Goal: Transaction & Acquisition: Download file/media

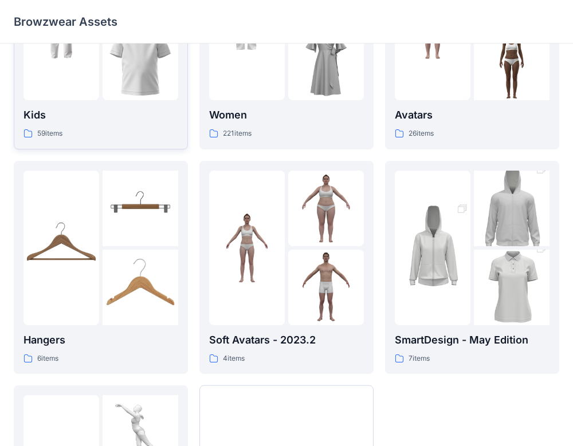
scroll to position [119, 0]
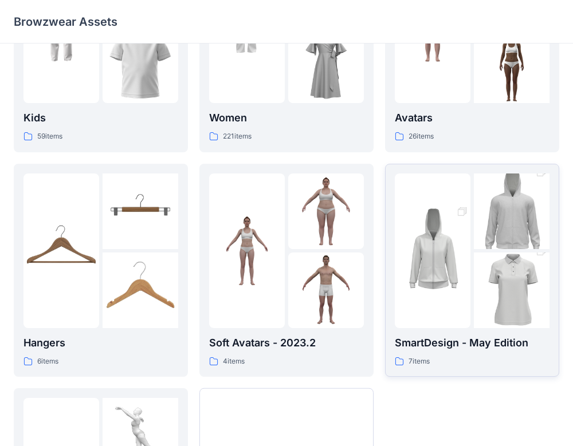
click at [460, 258] on img at bounding box center [433, 250] width 76 height 113
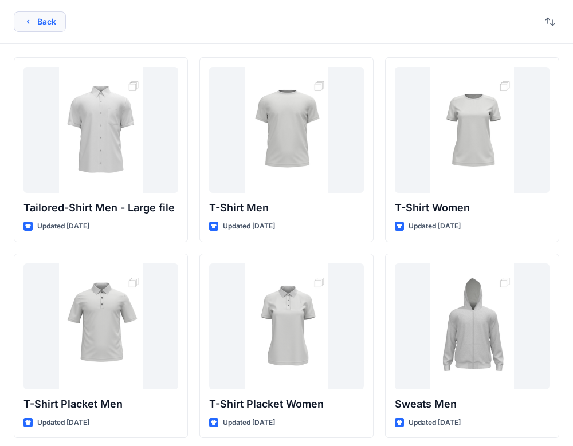
click at [26, 18] on icon "button" at bounding box center [27, 21] width 9 height 9
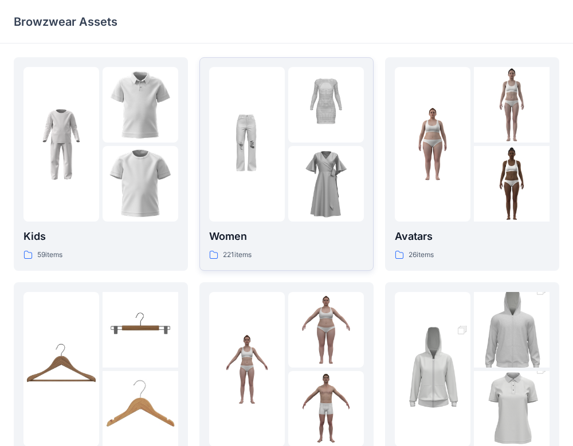
click at [245, 124] on img at bounding box center [247, 145] width 76 height 76
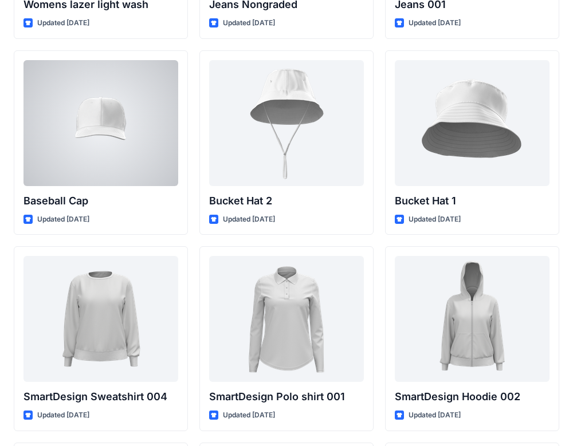
scroll to position [8445, 0]
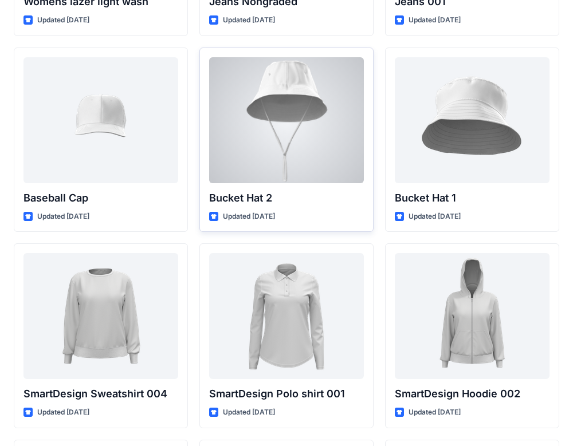
click at [281, 128] on div at bounding box center [286, 120] width 155 height 126
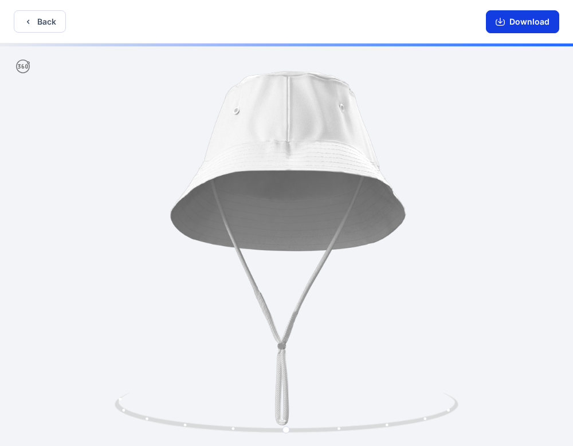
click at [531, 24] on button "Download" at bounding box center [522, 21] width 73 height 23
